Goal: Task Accomplishment & Management: Understand process/instructions

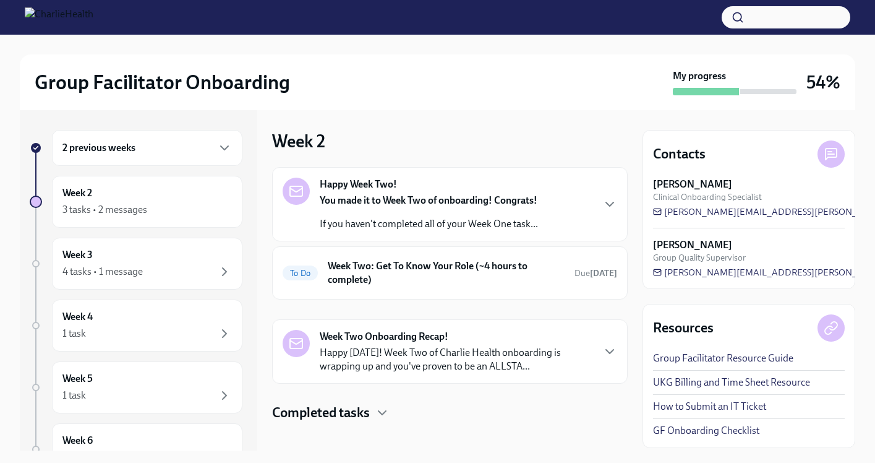
scroll to position [11, 0]
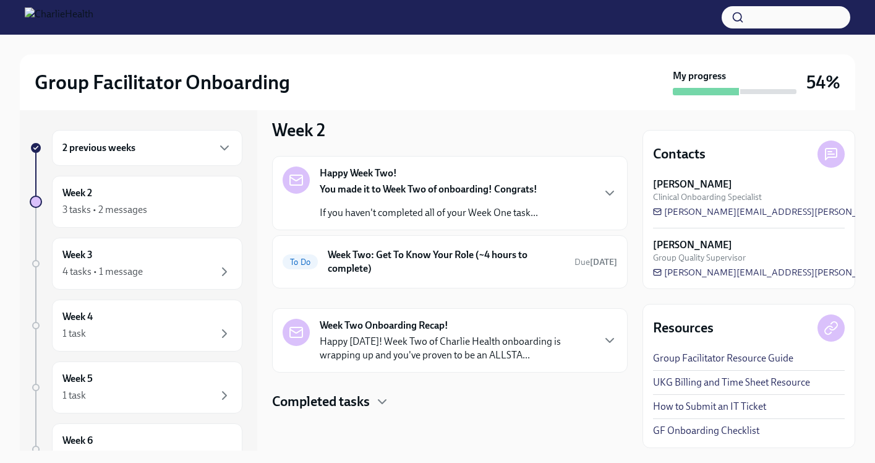
click at [466, 195] on p "You made it to Week Two of onboarding! Congrats!" at bounding box center [429, 189] width 218 height 14
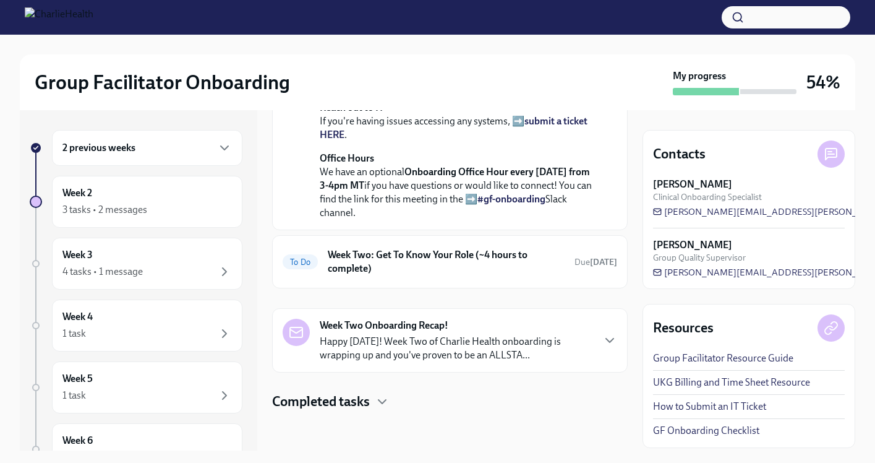
scroll to position [442, 0]
click at [490, 260] on h6 "Week Two: Get To Know Your Role (~4 hours to complete)" at bounding box center [446, 261] width 237 height 27
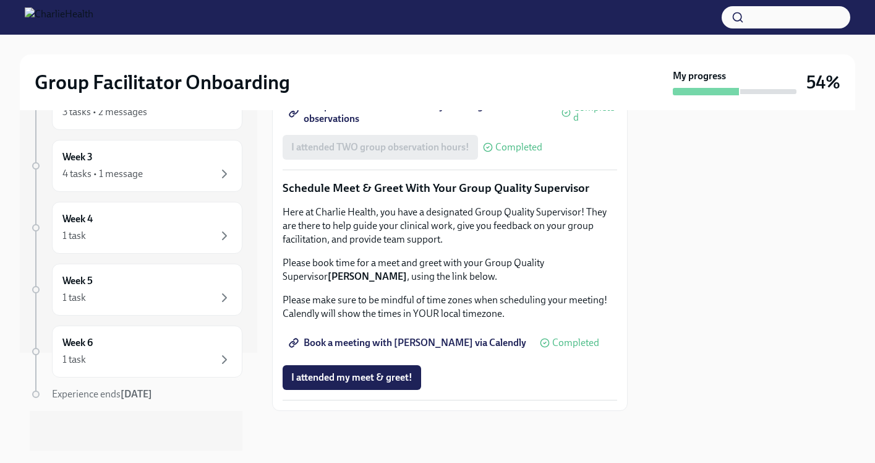
scroll to position [1235, 0]
click at [349, 380] on span "I attended my meet & greet!" at bounding box center [351, 377] width 121 height 12
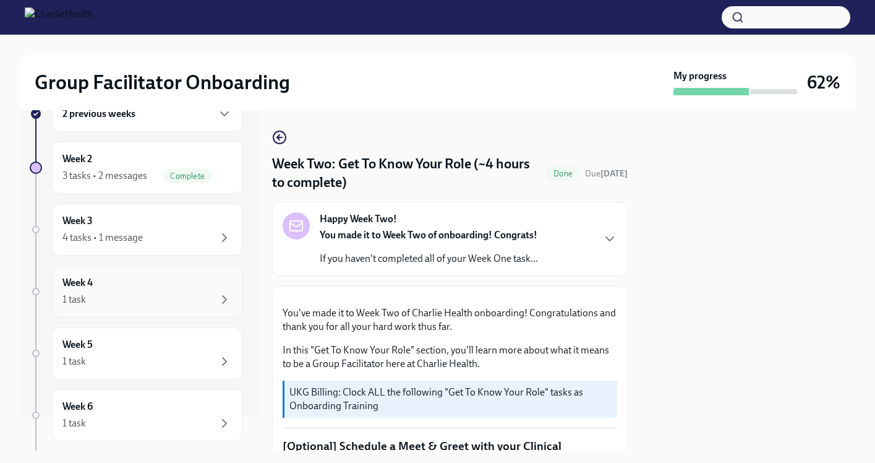
scroll to position [0, 0]
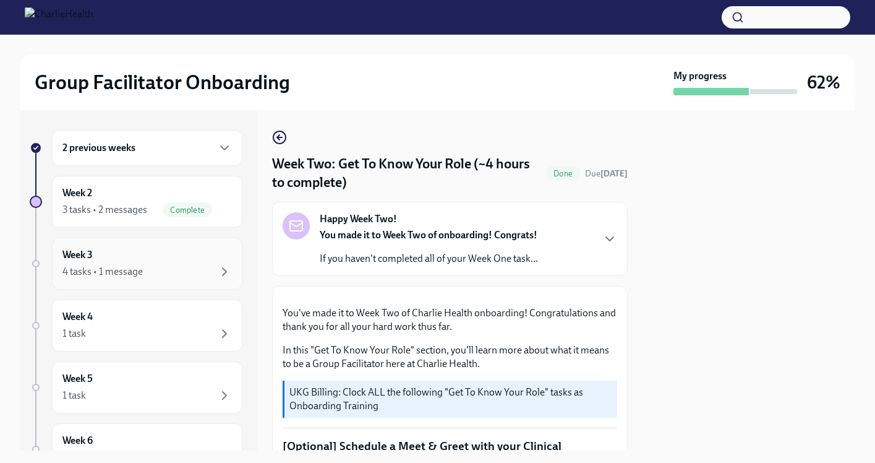
click at [158, 263] on div "Week 3 4 tasks • 1 message" at bounding box center [146, 263] width 169 height 31
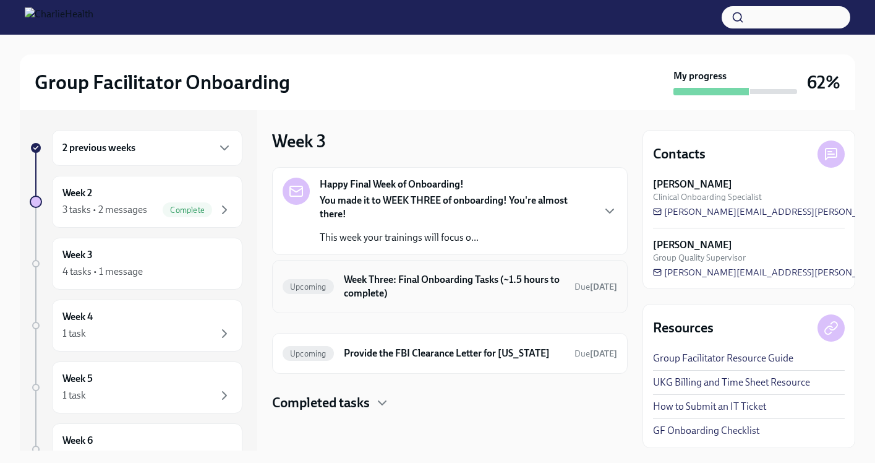
scroll to position [1, 0]
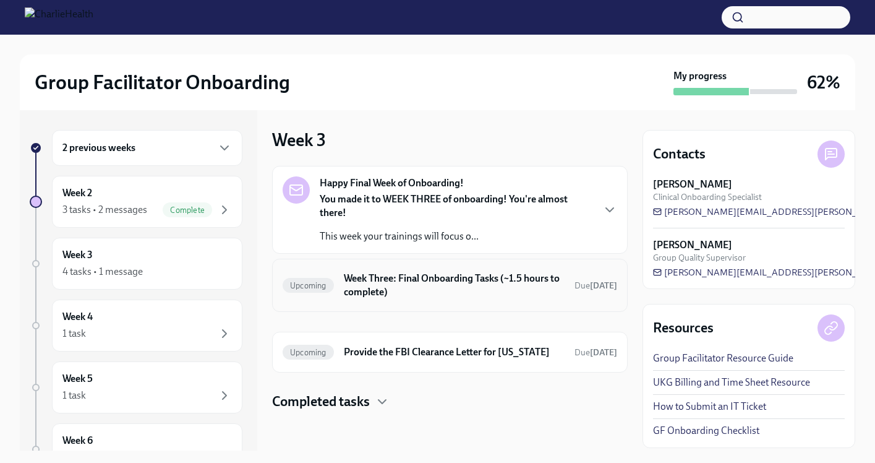
click at [485, 284] on h6 "Week Three: Final Onboarding Tasks (~1.5 hours to complete)" at bounding box center [454, 284] width 221 height 27
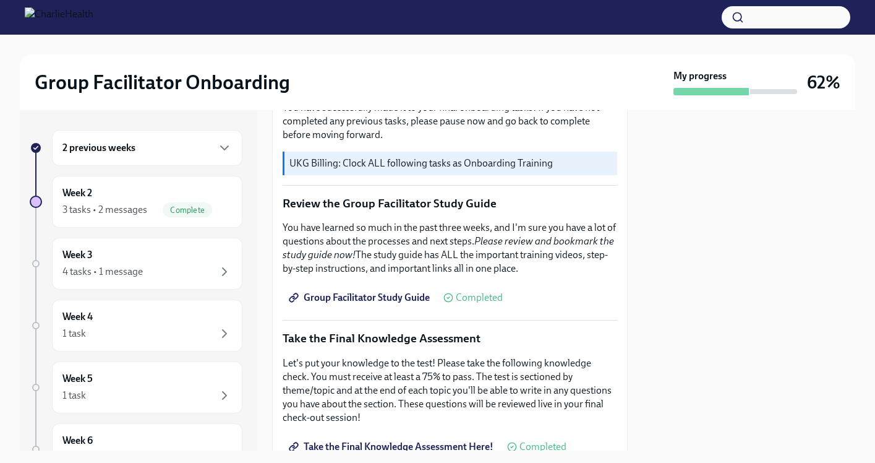
scroll to position [474, 0]
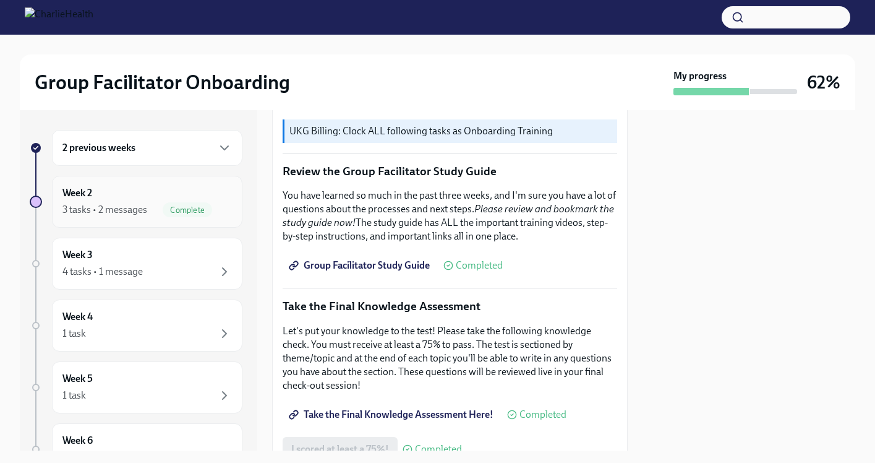
click at [165, 192] on div "Week 2 3 tasks • 2 messages Complete" at bounding box center [146, 201] width 169 height 31
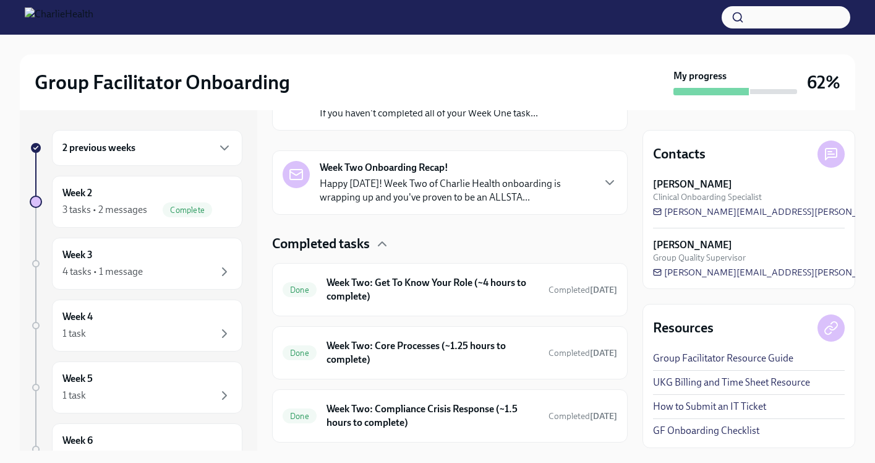
scroll to position [260, 0]
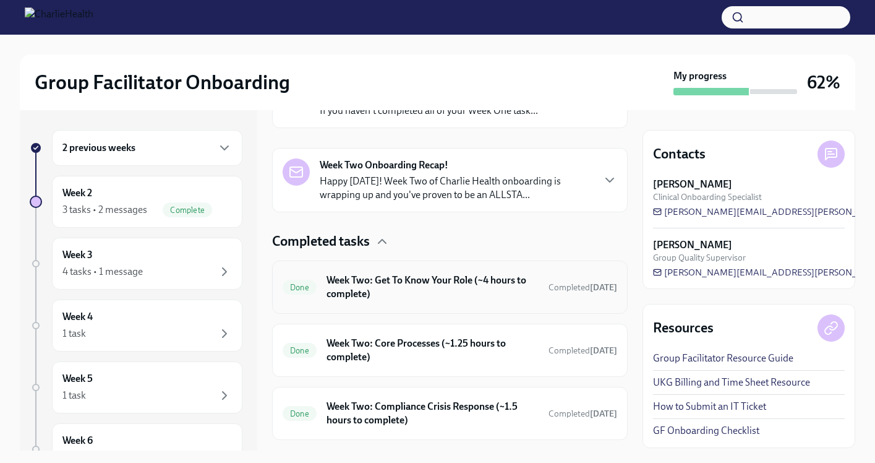
click at [451, 296] on h6 "Week Two: Get To Know Your Role (~4 hours to complete)" at bounding box center [433, 286] width 212 height 27
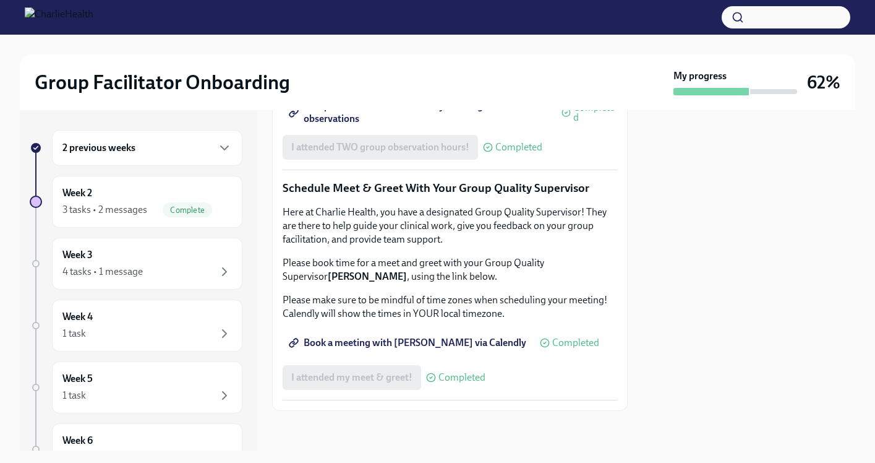
scroll to position [1235, 0]
click at [187, 269] on div "4 tasks • 1 message" at bounding box center [146, 271] width 169 height 15
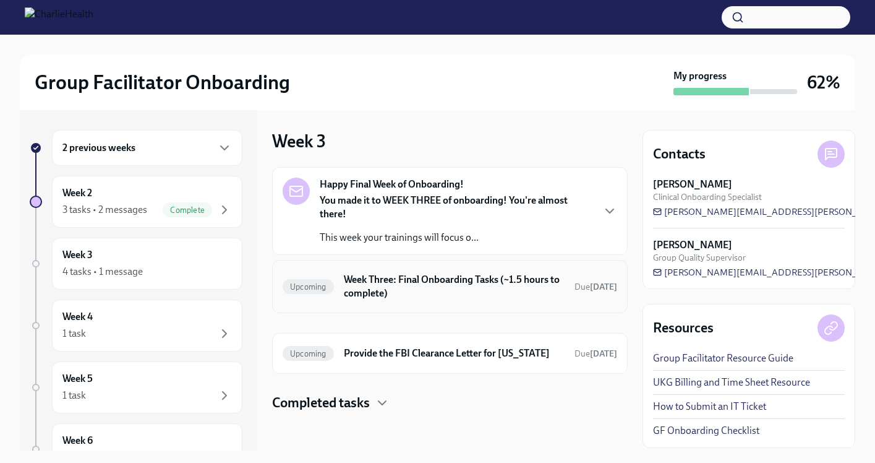
scroll to position [1, 0]
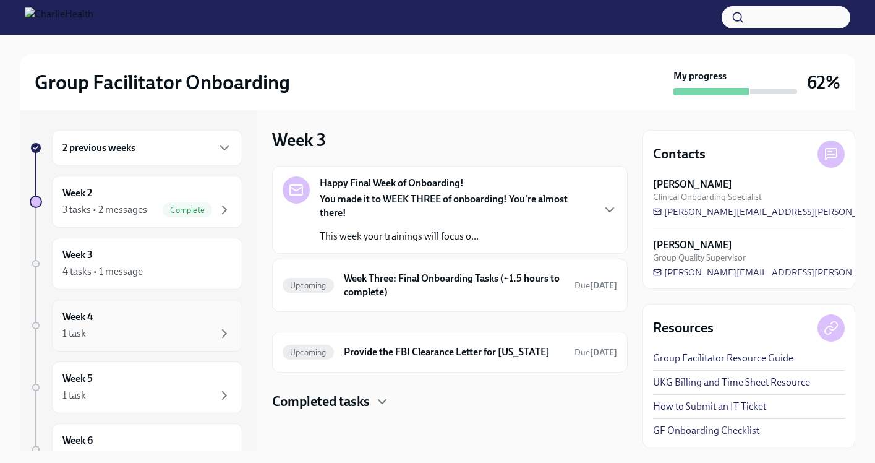
click at [187, 315] on div "Week 4 1 task" at bounding box center [146, 325] width 169 height 31
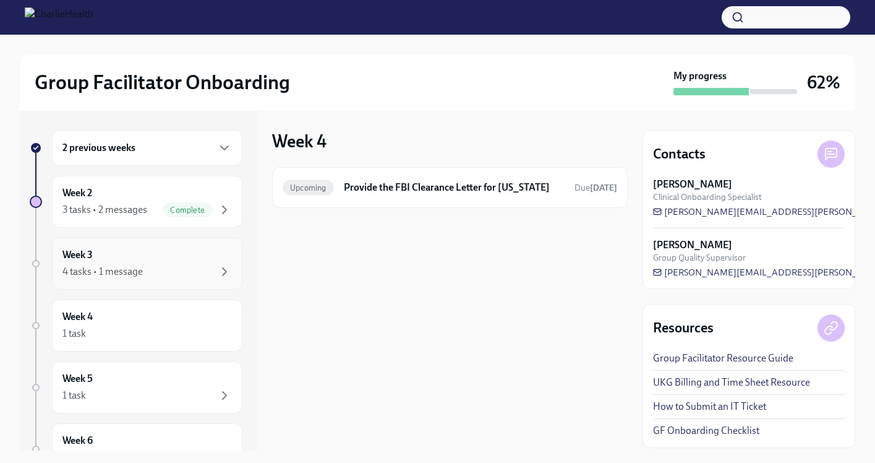
click at [177, 270] on div "4 tasks • 1 message" at bounding box center [146, 271] width 169 height 15
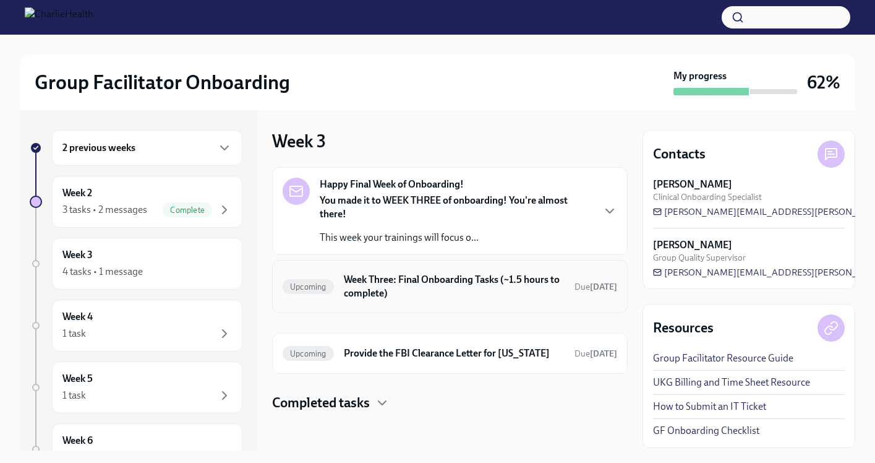
scroll to position [1, 0]
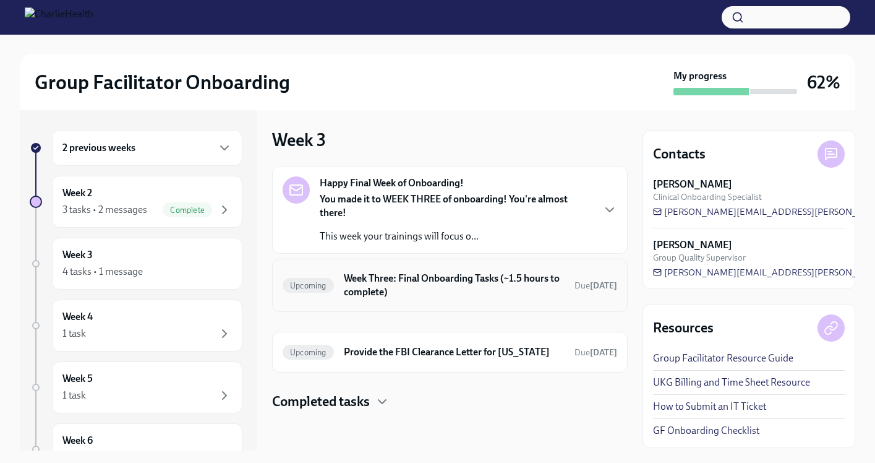
click at [433, 299] on div "Upcoming Week Three: Final Onboarding Tasks (~1.5 hours to complete) Due [DATE]" at bounding box center [450, 285] width 335 height 32
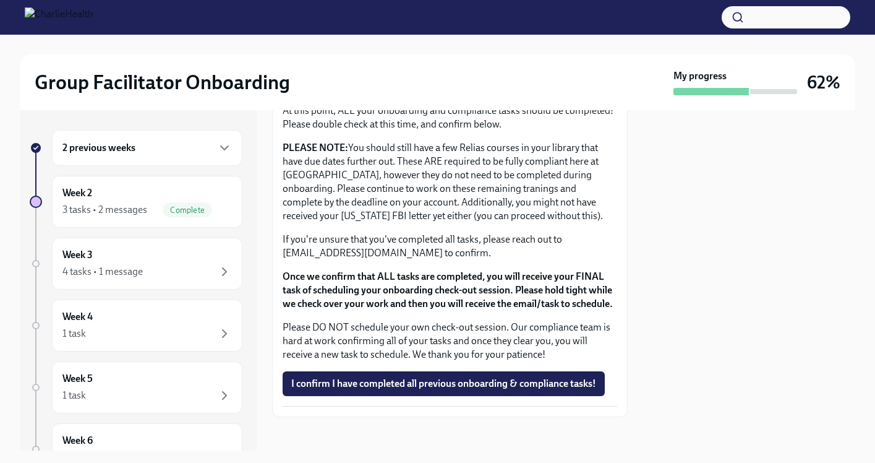
scroll to position [1073, 0]
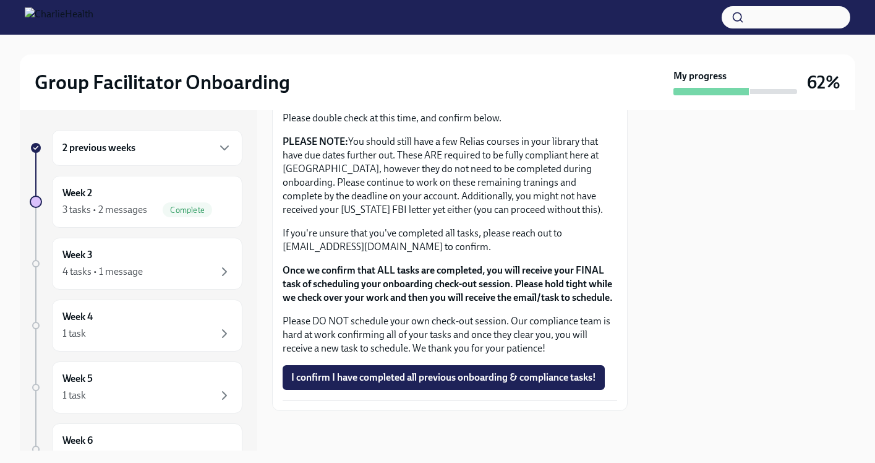
click at [208, 142] on div "2 previous weeks" at bounding box center [146, 147] width 169 height 15
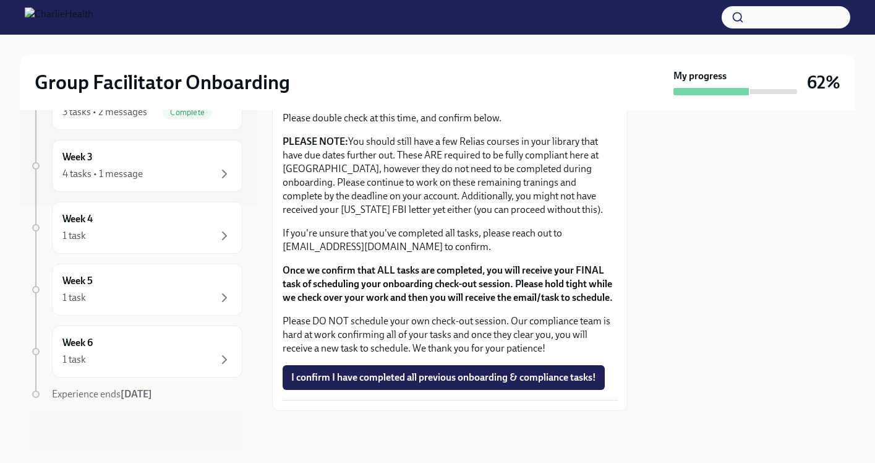
scroll to position [383, 0]
